Goal: Obtain resource: Obtain resource

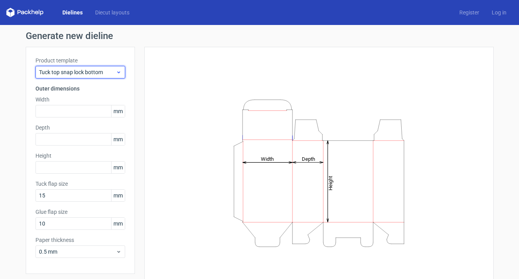
click at [121, 72] on icon at bounding box center [119, 72] width 6 height 6
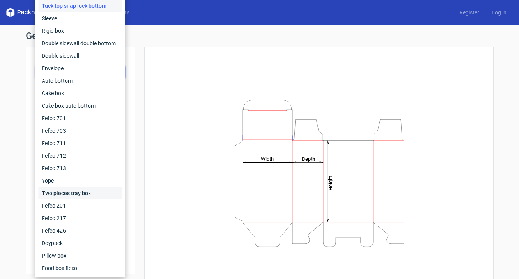
click at [89, 194] on div "Two pieces tray box" at bounding box center [80, 193] width 83 height 12
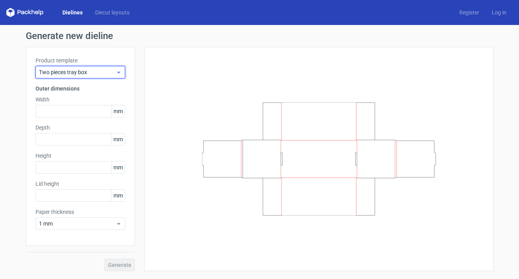
click at [118, 72] on icon at bounding box center [119, 72] width 6 height 6
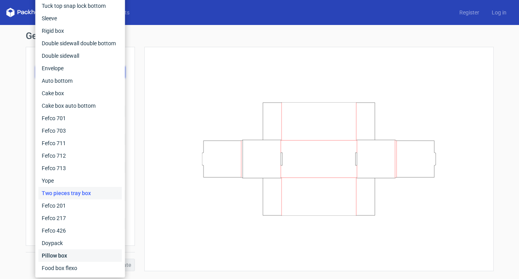
click at [85, 255] on div "Pillow box" at bounding box center [80, 255] width 83 height 12
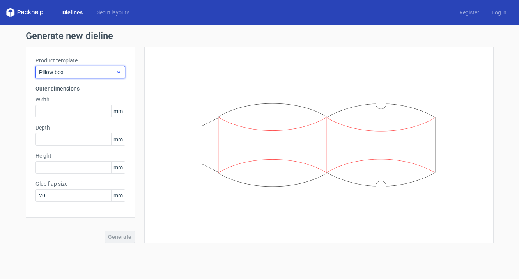
click at [114, 73] on span "Pillow box" at bounding box center [77, 72] width 77 height 8
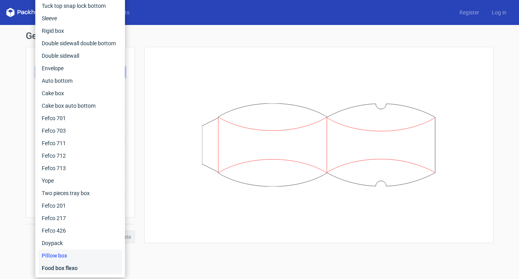
click at [94, 266] on div "Food box flexo" at bounding box center [80, 268] width 83 height 12
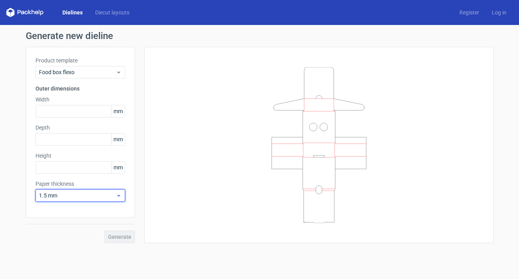
click at [116, 194] on icon at bounding box center [119, 195] width 6 height 6
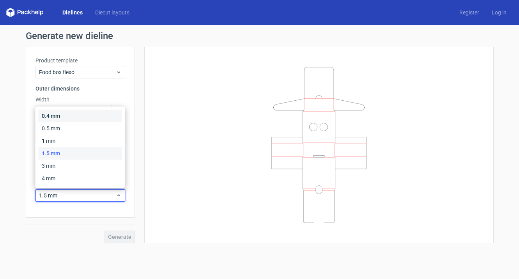
click at [87, 115] on div "0.4 mm" at bounding box center [80, 116] width 83 height 12
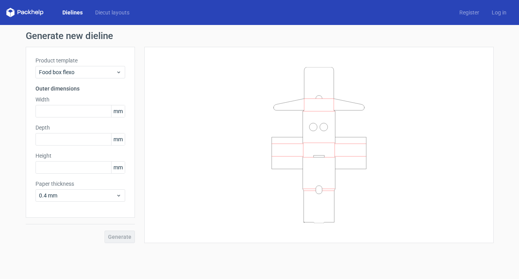
click at [137, 157] on div at bounding box center [314, 145] width 359 height 196
click at [119, 71] on use at bounding box center [118, 72] width 3 height 2
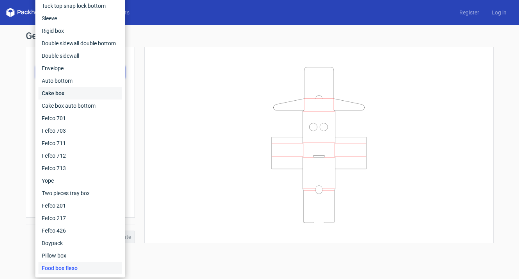
click at [102, 92] on div "Cake box" at bounding box center [80, 93] width 83 height 12
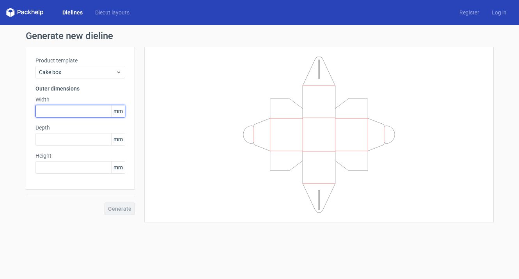
click at [71, 110] on input "text" at bounding box center [81, 111] width 90 height 12
type input "100"
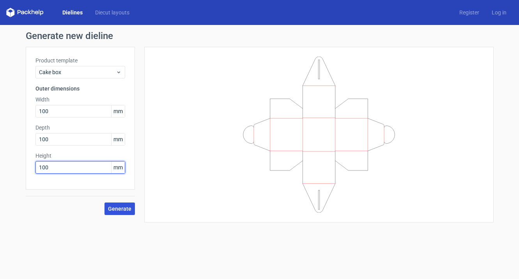
type input "100"
click at [120, 208] on span "Generate" at bounding box center [119, 208] width 23 height 5
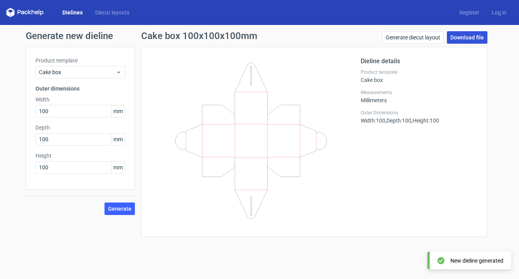
click at [471, 32] on link "Download file" at bounding box center [467, 37] width 41 height 12
click at [364, 152] on div "Dieline details Product template Cake box Measurements Millimeters Outer Dimens…" at bounding box center [419, 142] width 117 height 170
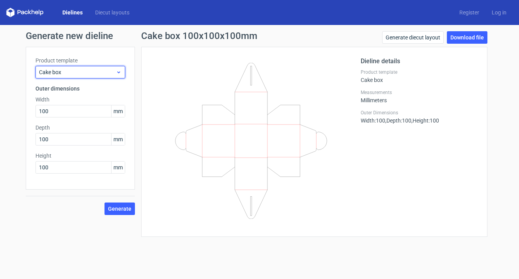
click at [105, 73] on span "Cake box" at bounding box center [77, 72] width 77 height 8
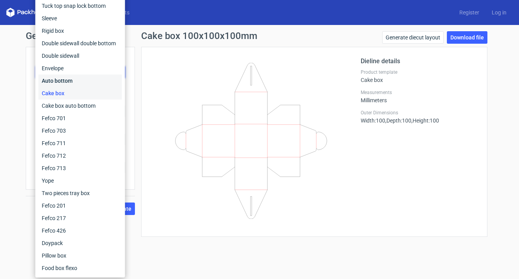
click at [102, 81] on div "Auto bottom" at bounding box center [80, 81] width 83 height 12
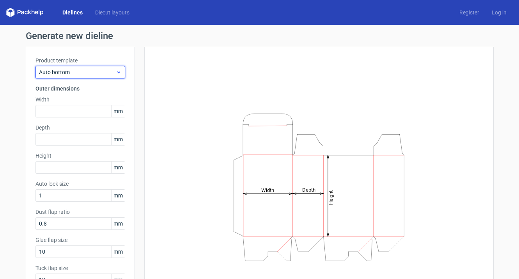
click at [119, 71] on use at bounding box center [118, 72] width 3 height 2
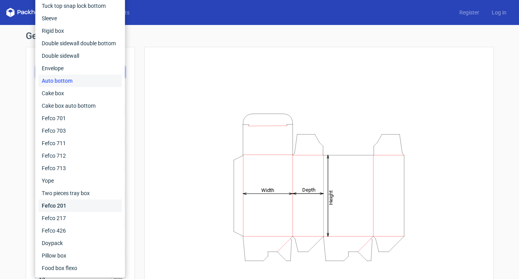
click at [96, 203] on div "Fefco 201" at bounding box center [80, 205] width 83 height 12
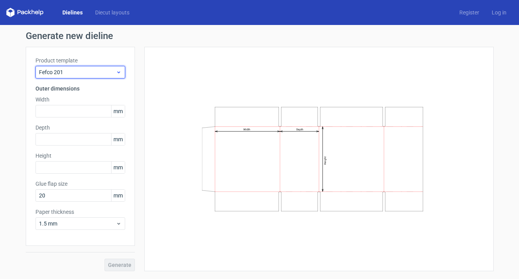
click at [114, 73] on span "Fefco 201" at bounding box center [77, 72] width 77 height 8
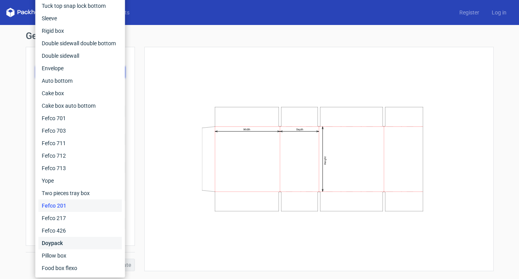
click at [89, 240] on div "Doypack" at bounding box center [80, 243] width 83 height 12
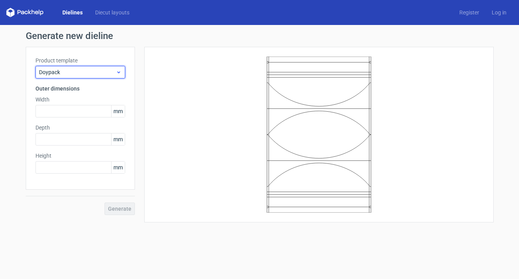
click at [118, 71] on icon at bounding box center [119, 72] width 6 height 6
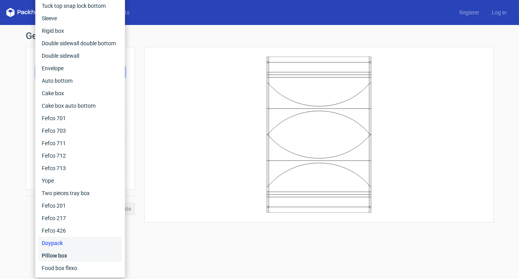
click at [88, 254] on div "Pillow box" at bounding box center [80, 255] width 83 height 12
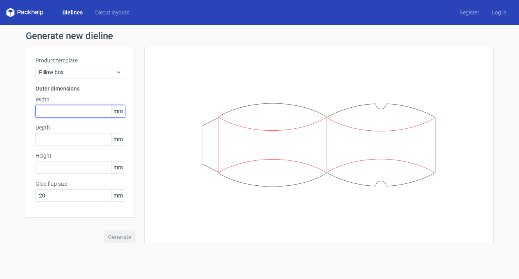
click at [58, 111] on input "text" at bounding box center [81, 111] width 90 height 12
type input "100"
type input "1"
type input "5"
type input "30"
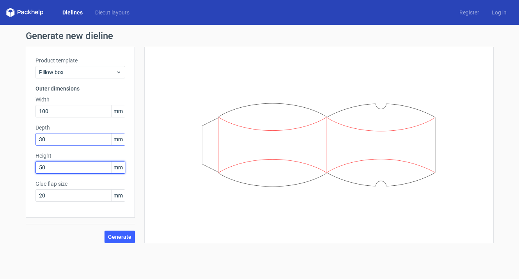
type input "50"
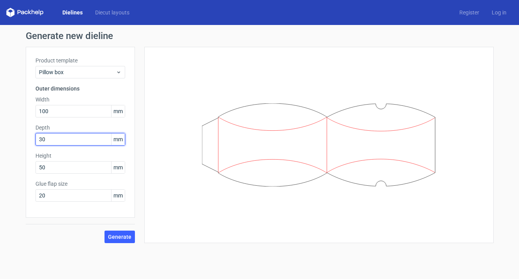
click at [53, 139] on input "30" at bounding box center [81, 139] width 90 height 12
click at [124, 238] on span "Generate" at bounding box center [119, 236] width 23 height 5
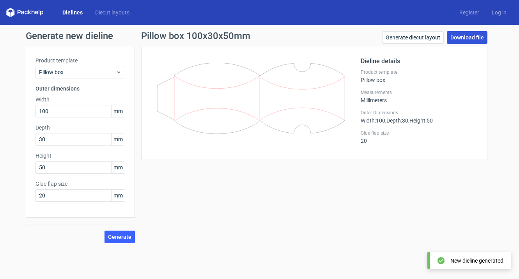
click at [465, 35] on link "Download file" at bounding box center [467, 37] width 41 height 12
click at [126, 84] on div "Product template Pillow box Outer dimensions Width 100 mm Depth 30 mm Height 50…" at bounding box center [80, 132] width 109 height 171
click at [123, 71] on div "Pillow box" at bounding box center [81, 72] width 90 height 12
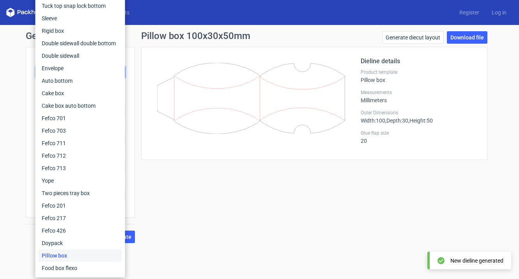
click at [138, 70] on div "Pillow box 100x30x50mm Generate diecut layout Download file Dieline details Pro…" at bounding box center [314, 137] width 359 height 212
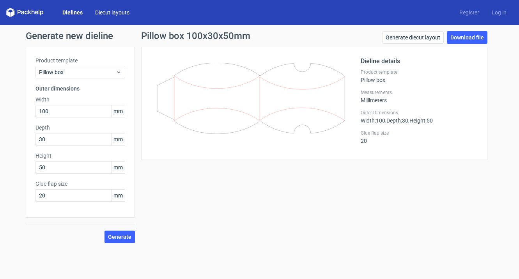
click at [105, 14] on link "Diecut layouts" at bounding box center [112, 13] width 47 height 8
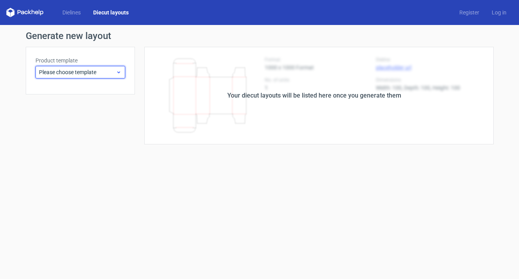
click at [123, 77] on div "Please choose template" at bounding box center [81, 72] width 90 height 12
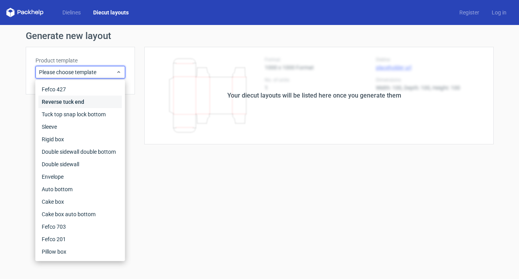
click at [109, 102] on div "Reverse tuck end" at bounding box center [80, 102] width 83 height 12
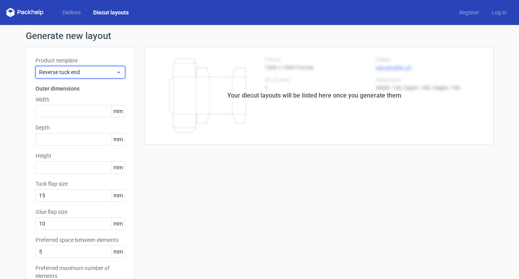
click at [117, 74] on icon at bounding box center [119, 72] width 6 height 6
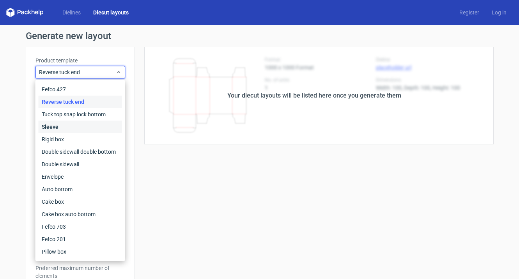
click at [97, 126] on div "Sleeve" at bounding box center [80, 127] width 83 height 12
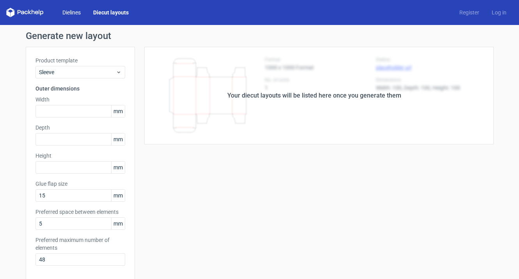
click at [75, 12] on link "Dielines" at bounding box center [71, 13] width 31 height 8
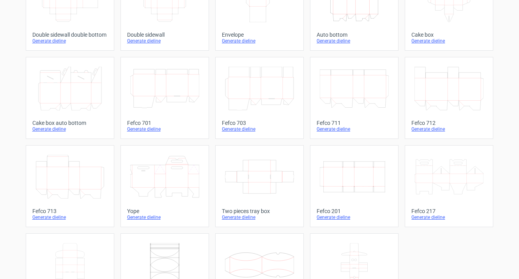
scroll to position [209, 0]
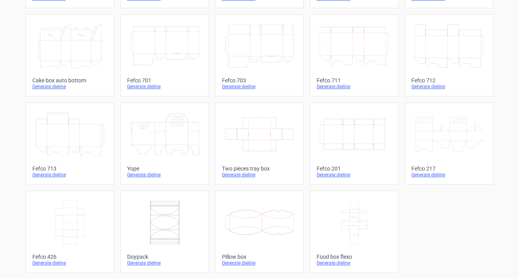
click at [458, 137] on icon at bounding box center [449, 134] width 69 height 44
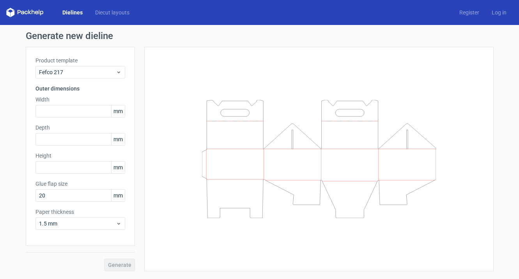
click at [231, 159] on icon at bounding box center [319, 159] width 234 height 118
click at [70, 110] on input "text" at bounding box center [81, 111] width 90 height 12
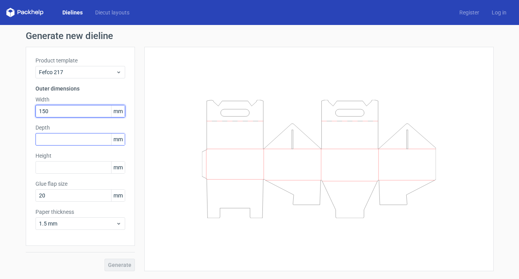
type input "150"
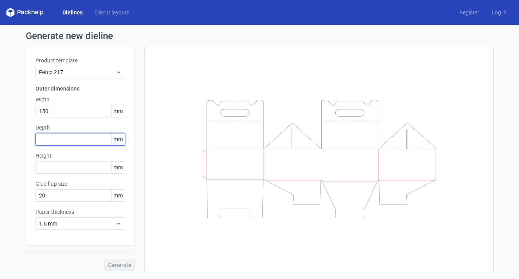
click at [69, 140] on input "text" at bounding box center [81, 139] width 90 height 12
type input "100"
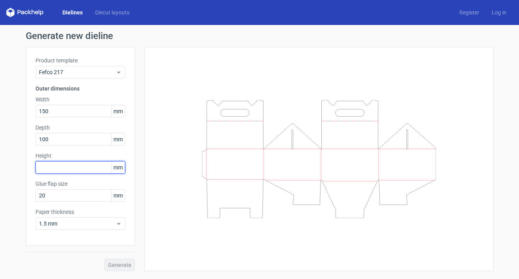
click at [67, 169] on input "text" at bounding box center [81, 167] width 90 height 12
type input "100"
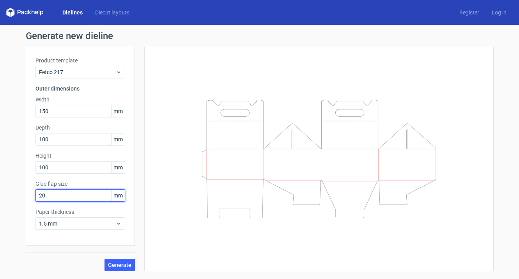
click at [59, 192] on input "20" at bounding box center [81, 195] width 90 height 12
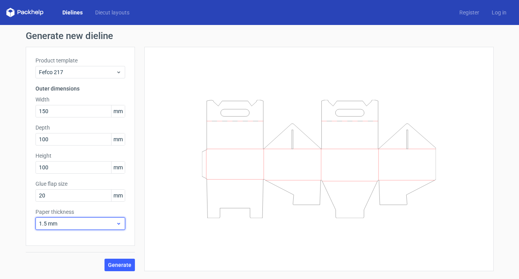
click at [121, 222] on div "1.5 mm" at bounding box center [81, 223] width 90 height 12
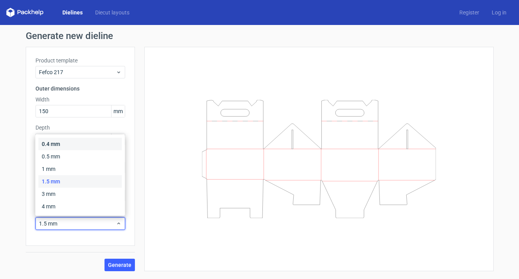
click at [87, 147] on div "0.4 mm" at bounding box center [80, 144] width 83 height 12
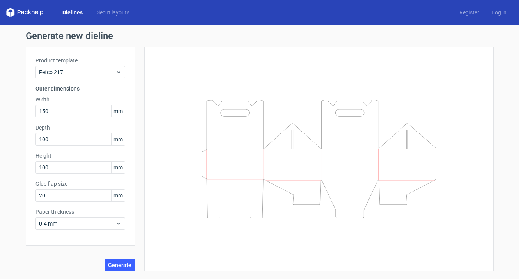
click at [147, 232] on div at bounding box center [319, 159] width 350 height 224
click at [124, 266] on span "Generate" at bounding box center [119, 264] width 23 height 5
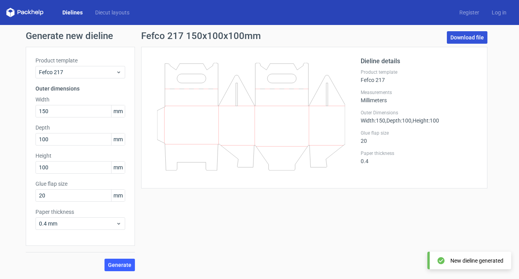
click at [474, 36] on link "Download file" at bounding box center [467, 37] width 41 height 12
click at [466, 77] on div "Product template Fefco 217" at bounding box center [419, 76] width 117 height 14
